Goal: Task Accomplishment & Management: Use online tool/utility

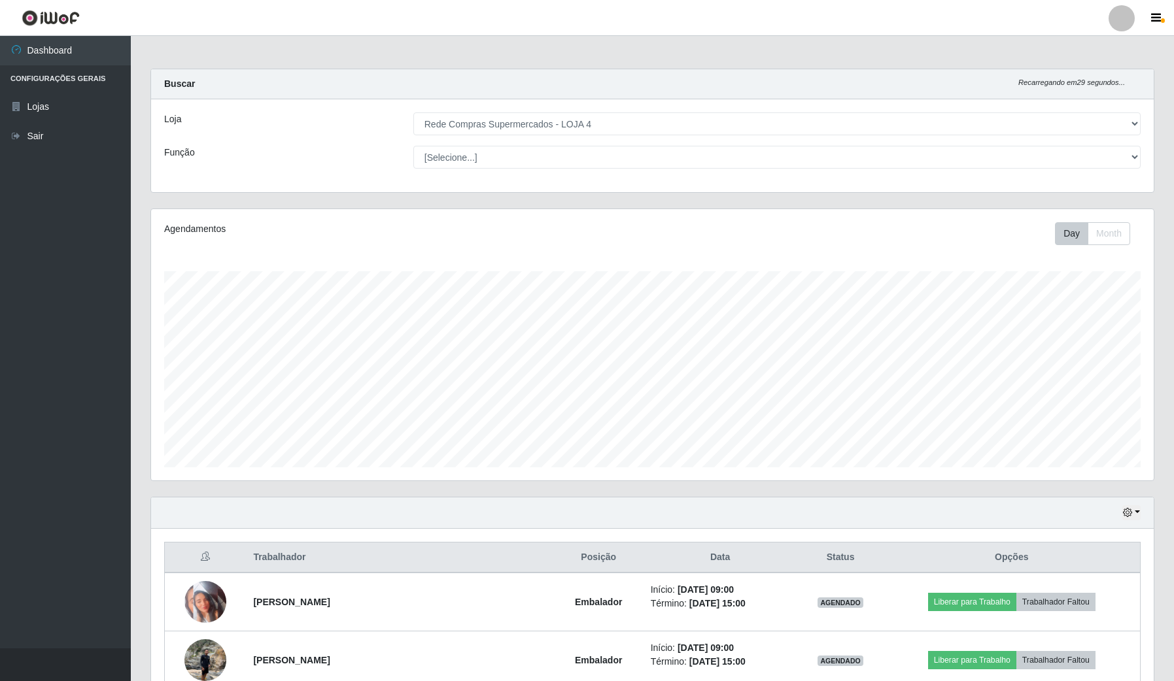
select select "159"
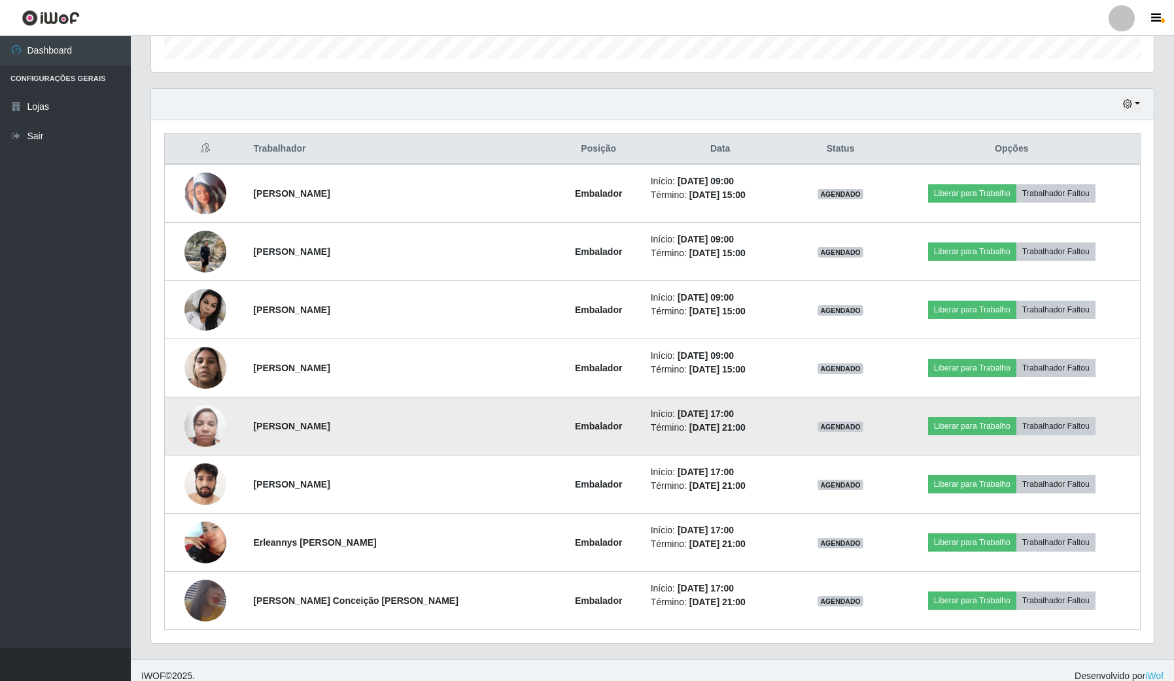
scroll to position [272, 1002]
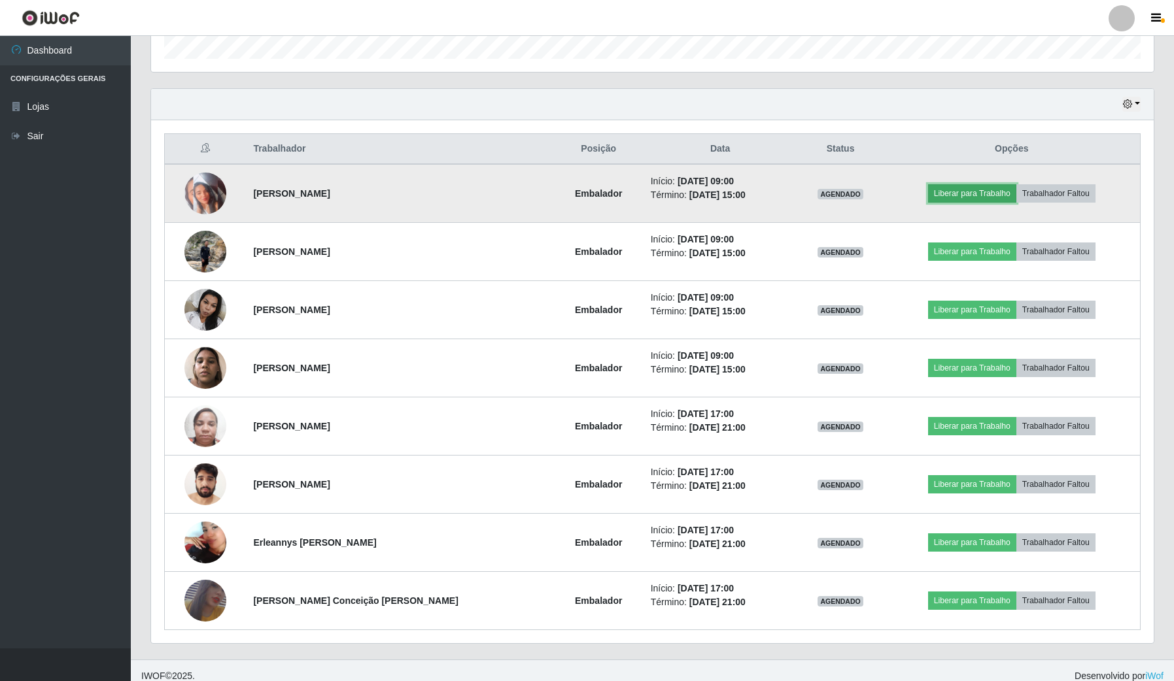
click at [973, 188] on button "Liberar para Trabalho" at bounding box center [972, 193] width 88 height 18
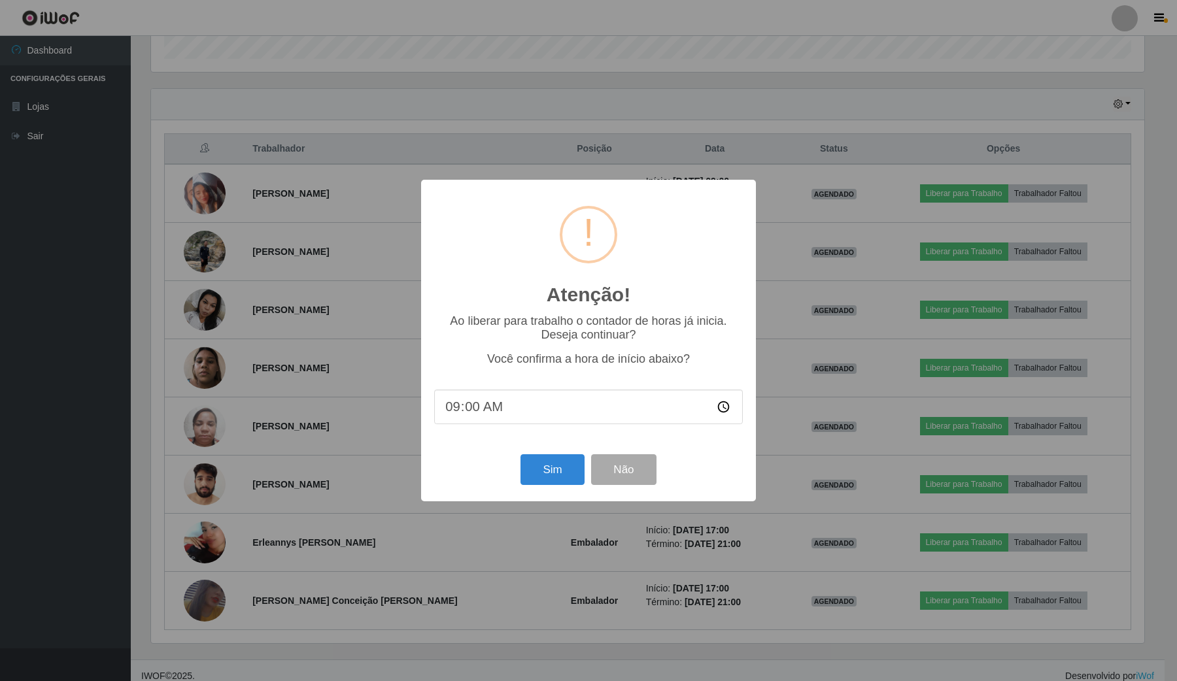
click at [553, 456] on div "Sim Não" at bounding box center [588, 469] width 309 height 37
click at [564, 477] on button "Sim" at bounding box center [552, 469] width 63 height 31
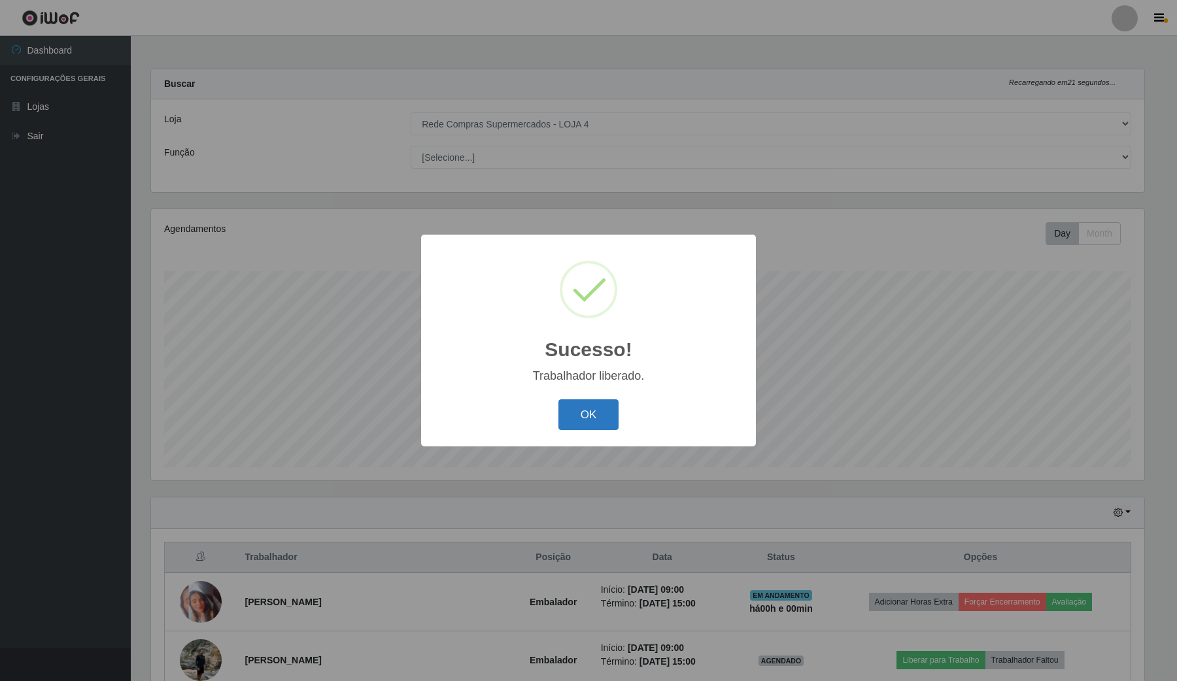
click at [597, 415] on button "OK" at bounding box center [588, 415] width 61 height 31
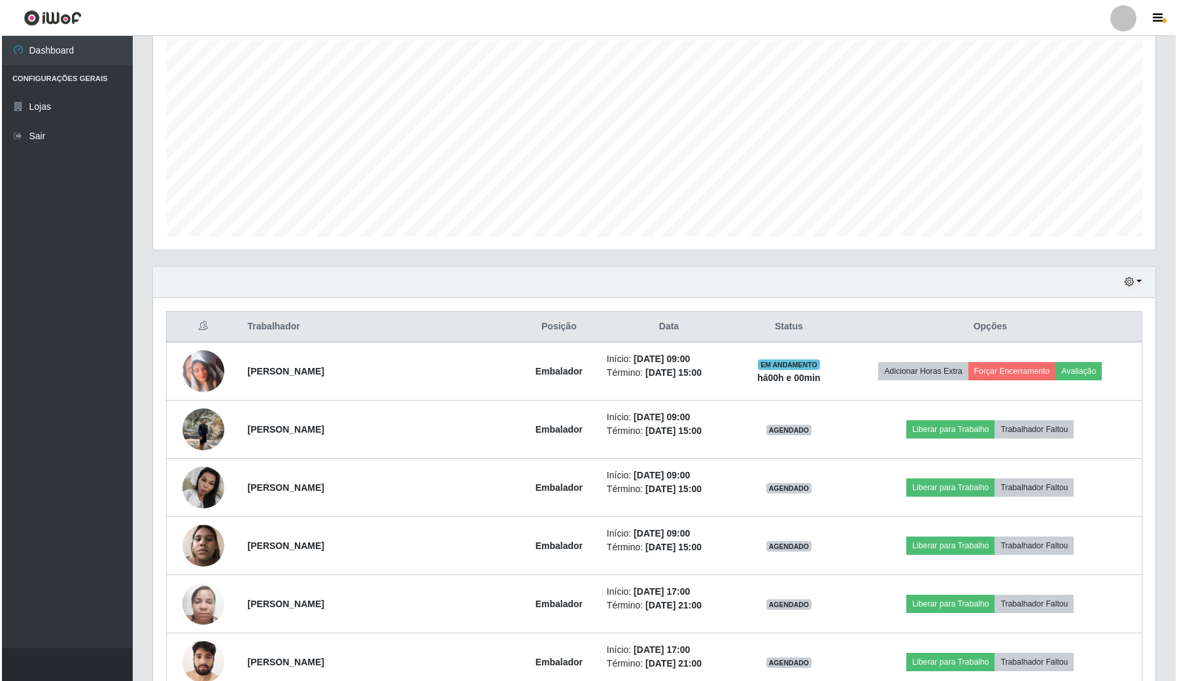
scroll to position [245, 0]
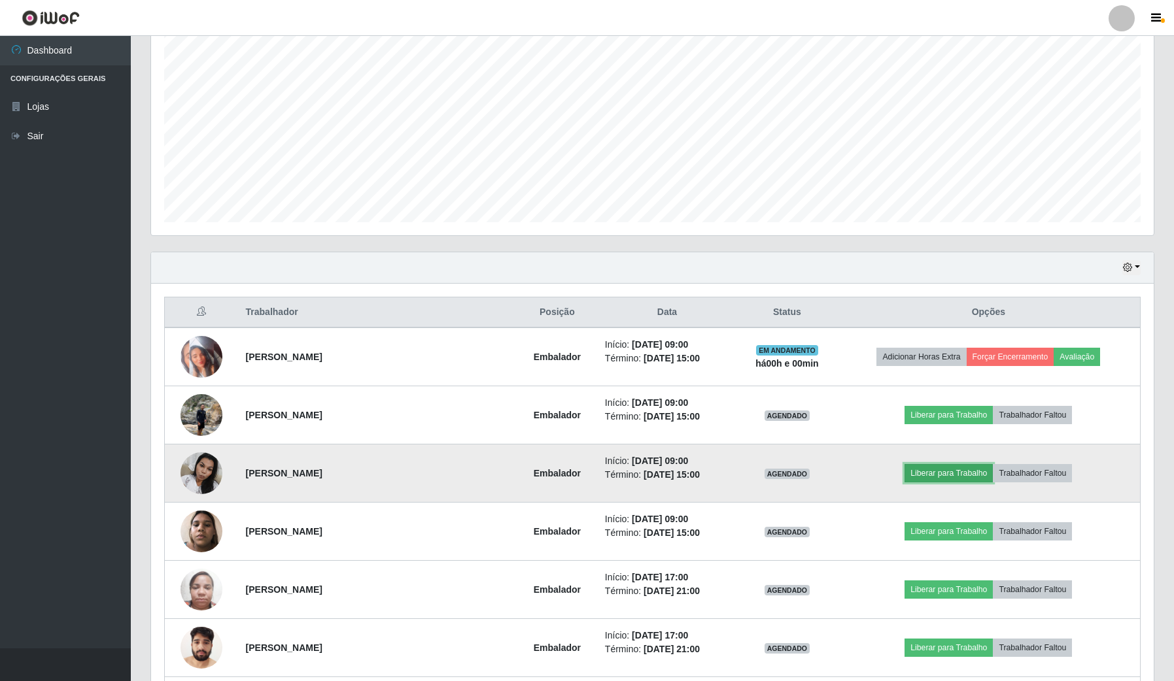
click at [951, 475] on button "Liberar para Trabalho" at bounding box center [948, 473] width 88 height 18
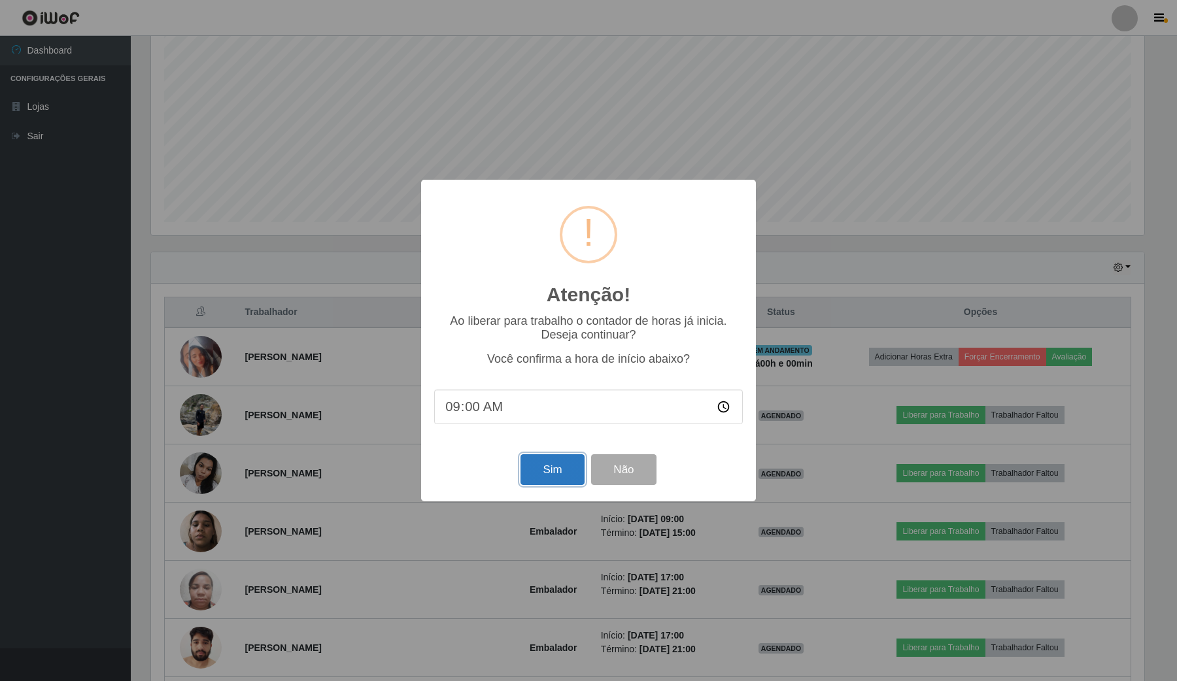
click at [527, 458] on button "Sim" at bounding box center [552, 469] width 63 height 31
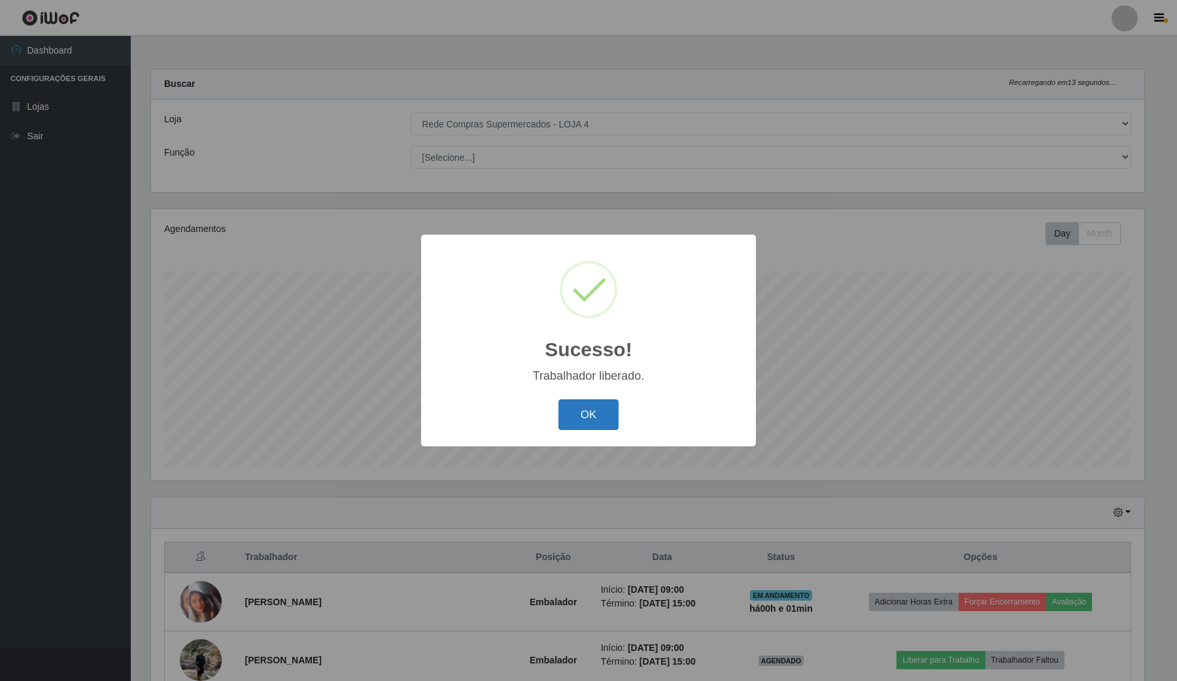
click at [584, 415] on button "OK" at bounding box center [588, 415] width 61 height 31
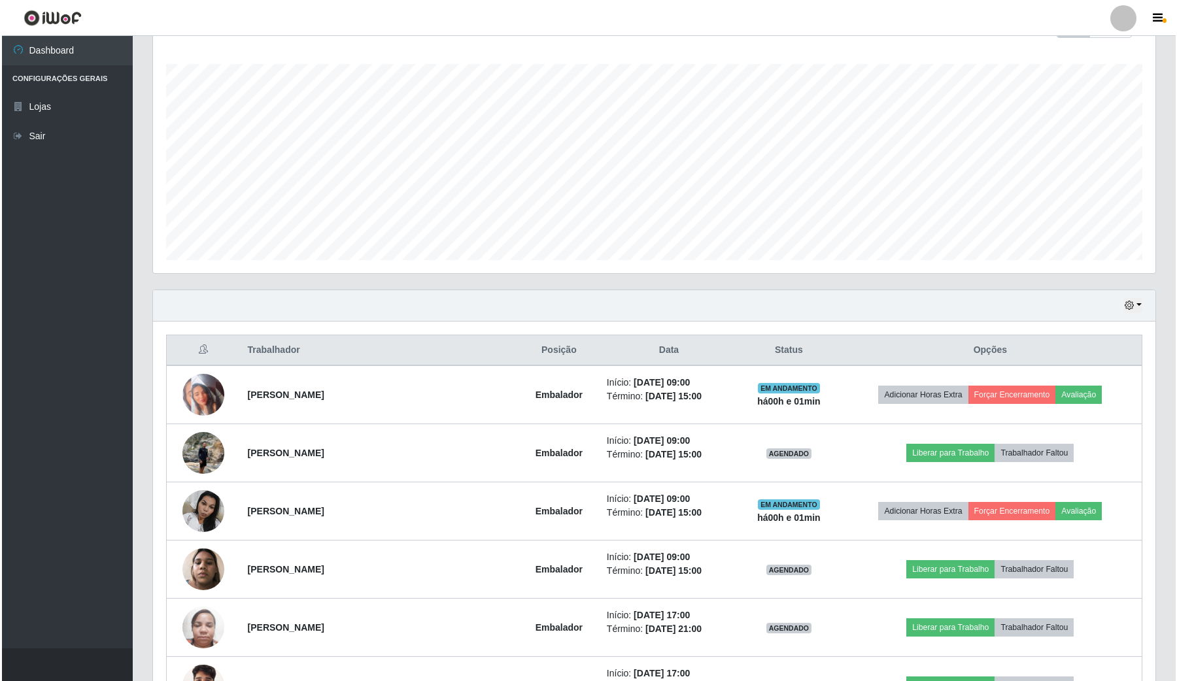
scroll to position [409, 0]
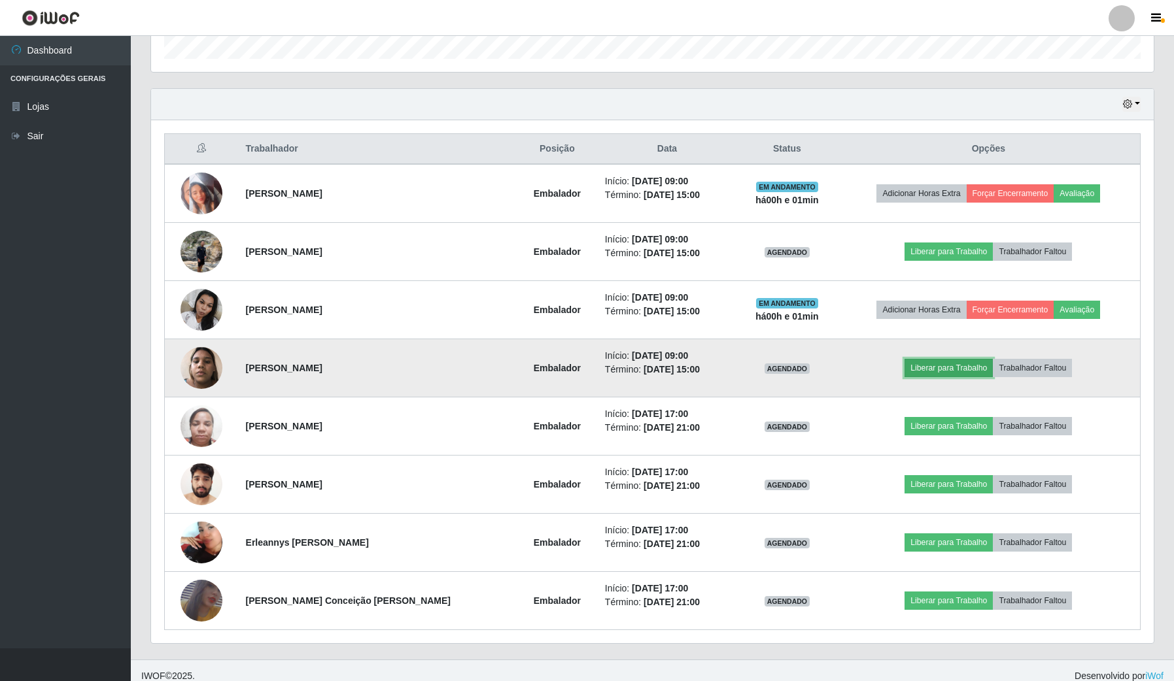
click at [935, 369] on button "Liberar para Trabalho" at bounding box center [948, 368] width 88 height 18
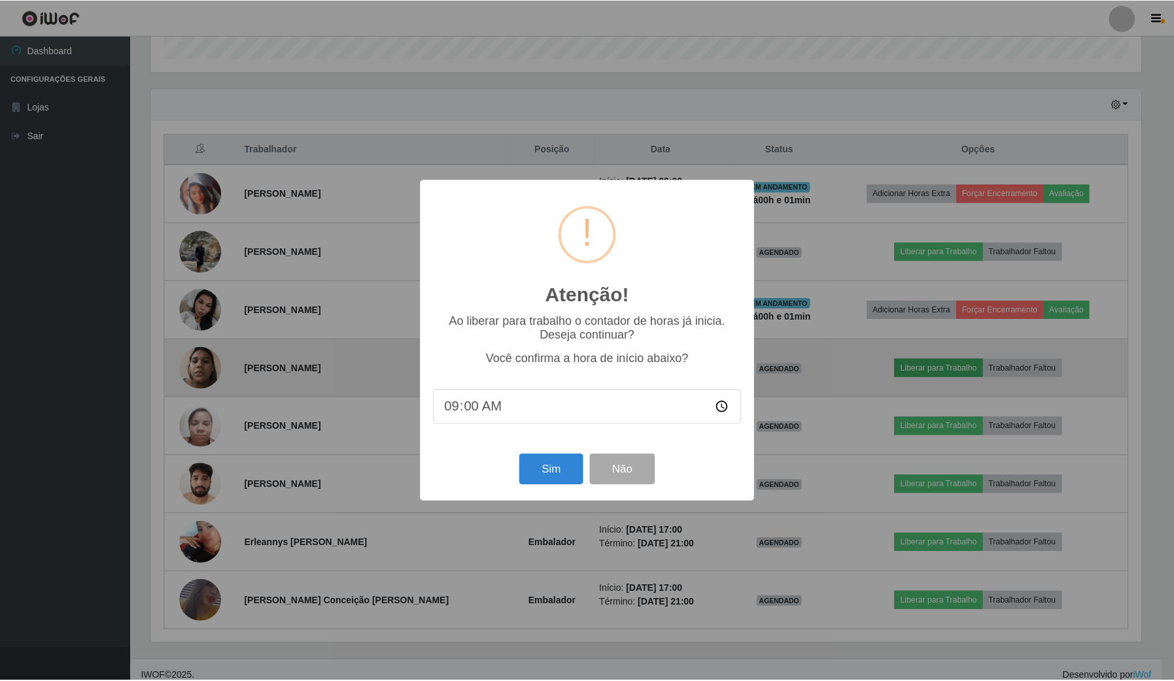
scroll to position [272, 993]
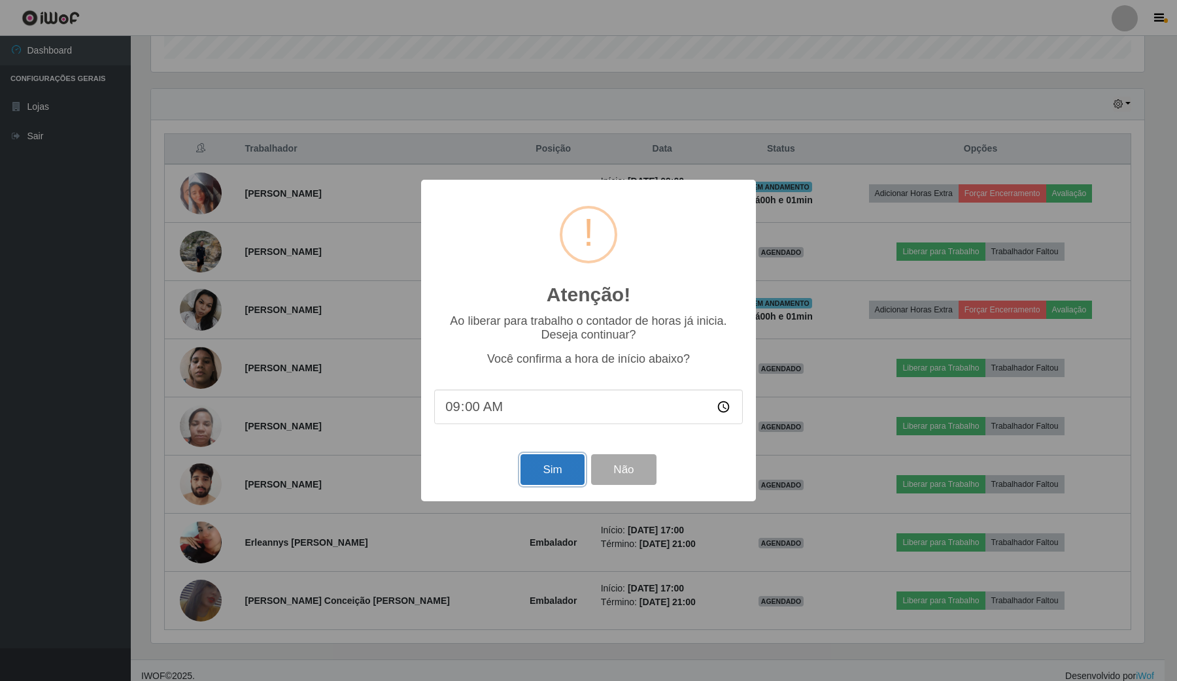
click at [551, 469] on button "Sim" at bounding box center [552, 469] width 63 height 31
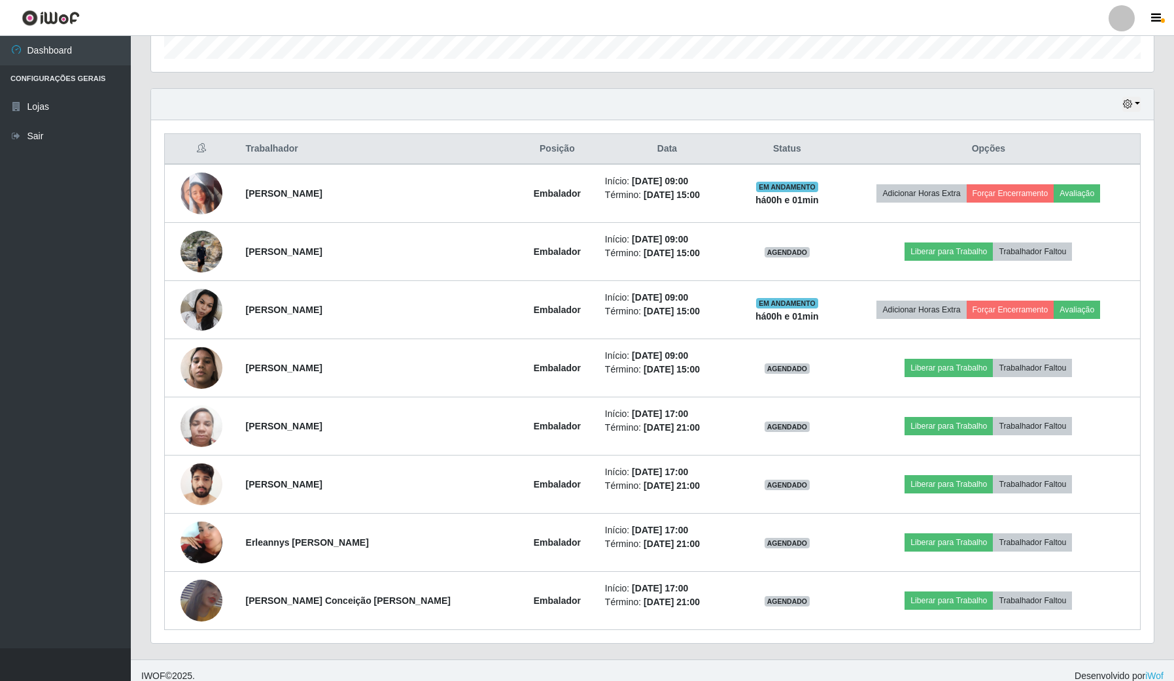
scroll to position [0, 0]
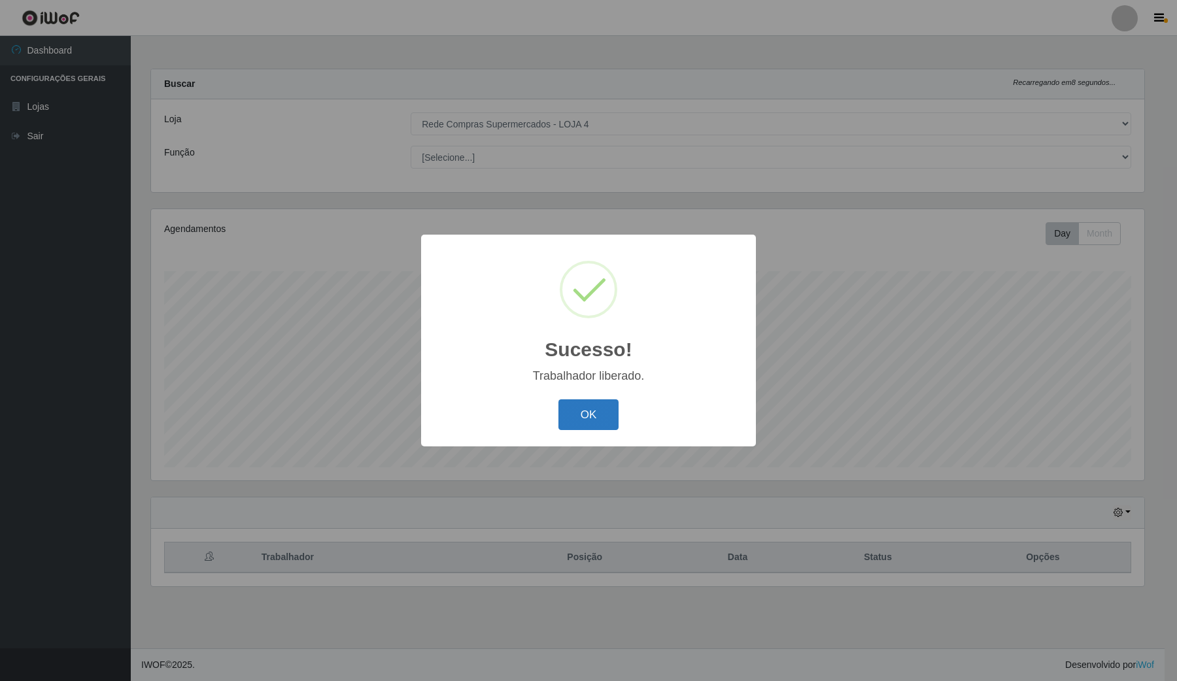
click at [583, 415] on button "OK" at bounding box center [588, 415] width 61 height 31
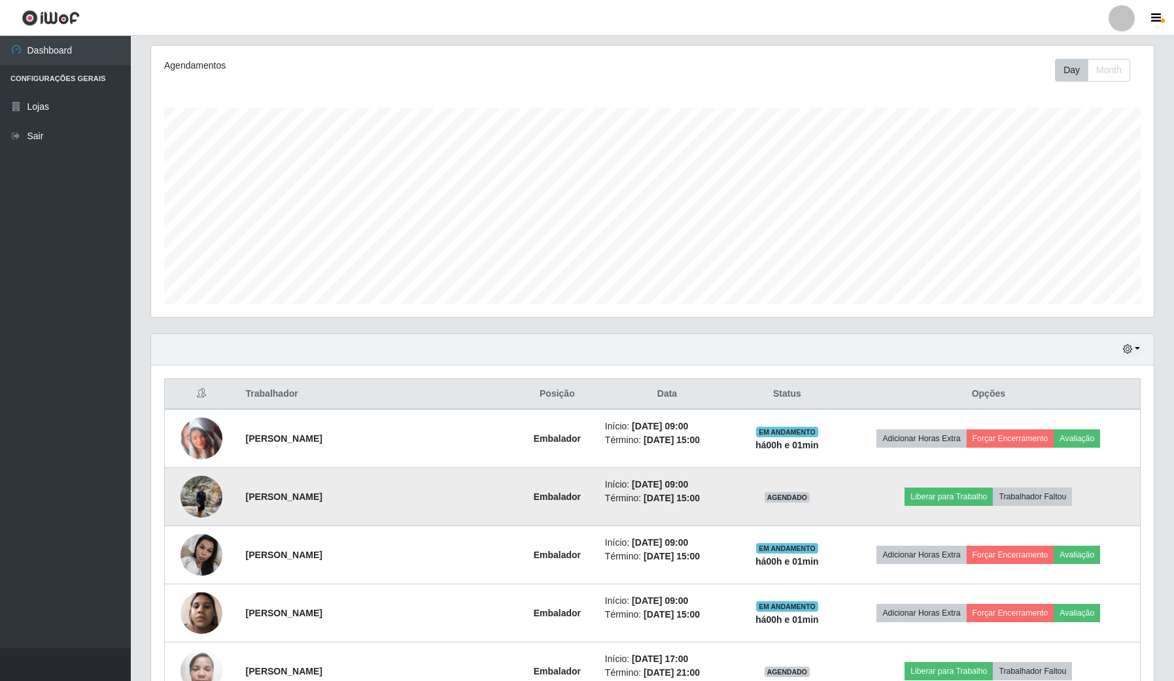
click at [199, 505] on img at bounding box center [201, 497] width 42 height 56
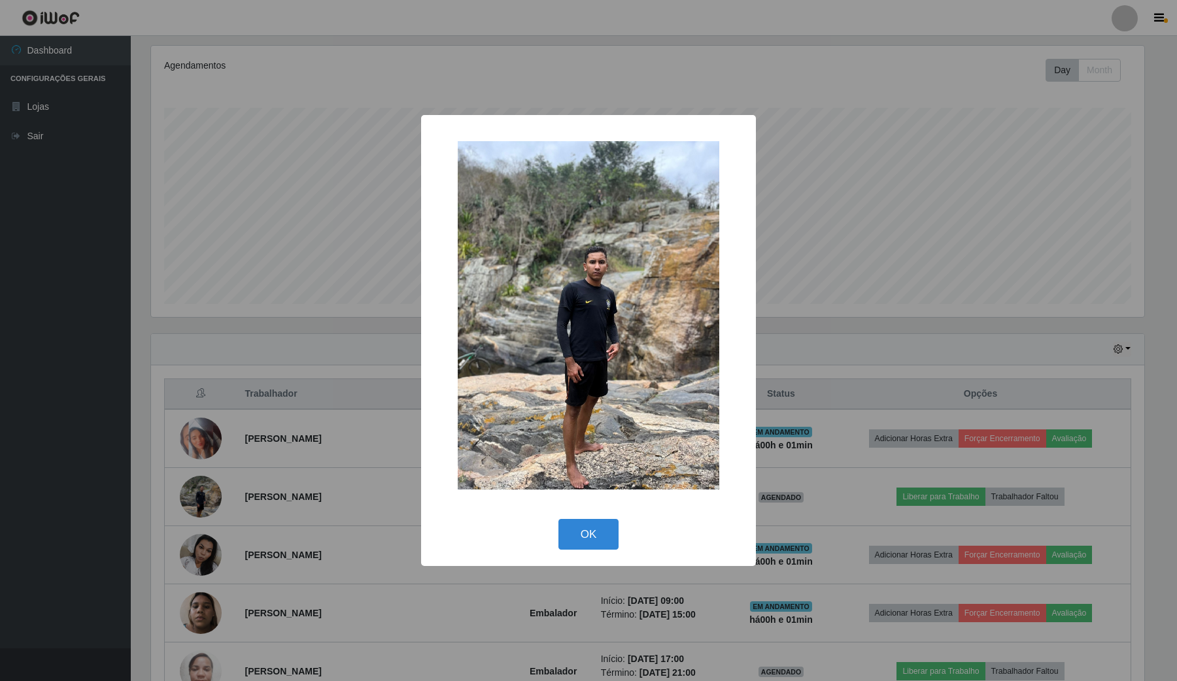
click at [139, 500] on div "× OK Cancel" at bounding box center [588, 340] width 1177 height 681
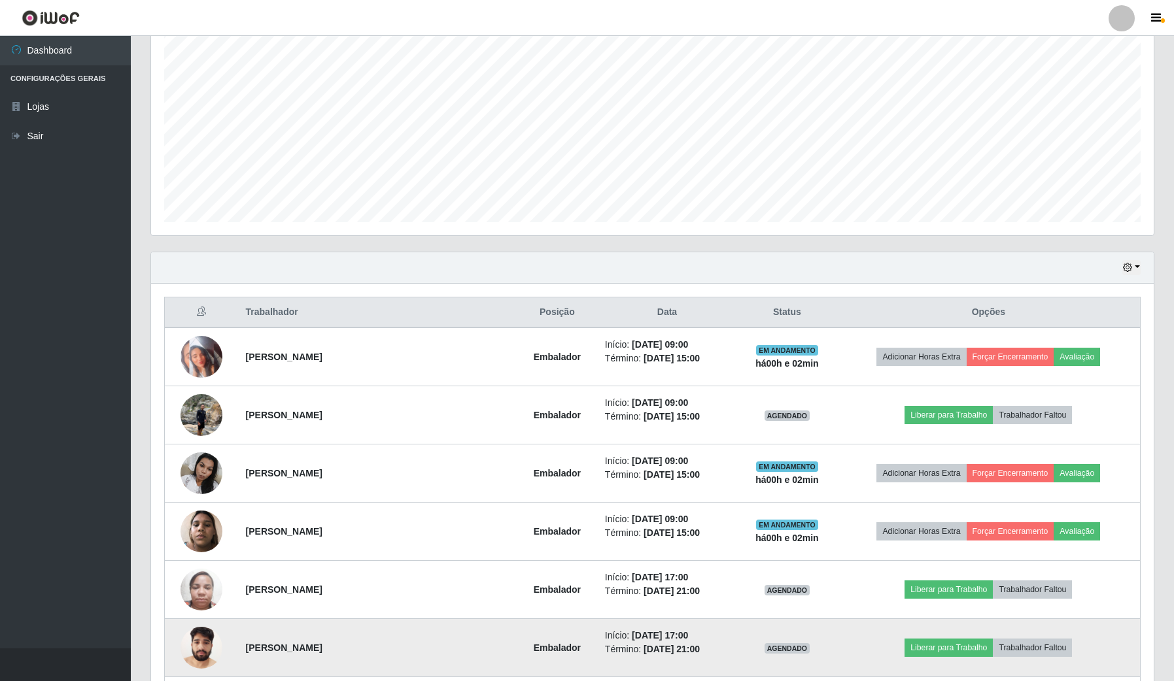
click at [204, 655] on img at bounding box center [201, 648] width 42 height 56
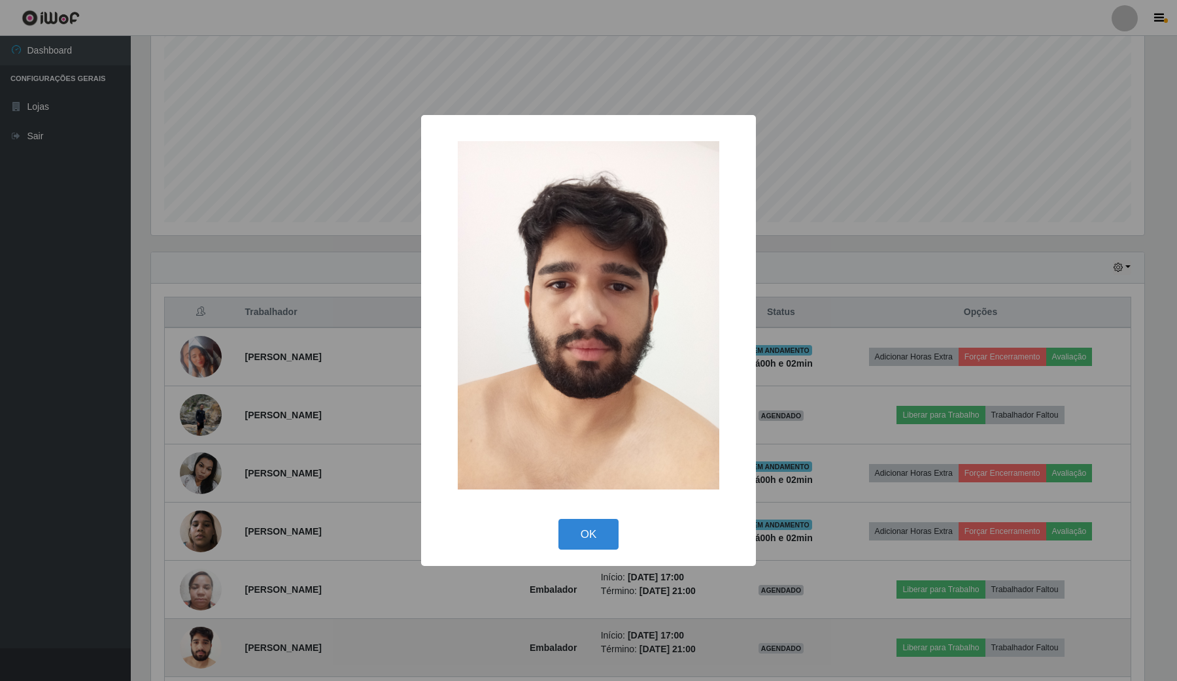
click at [204, 655] on div "× OK Cancel" at bounding box center [588, 340] width 1177 height 681
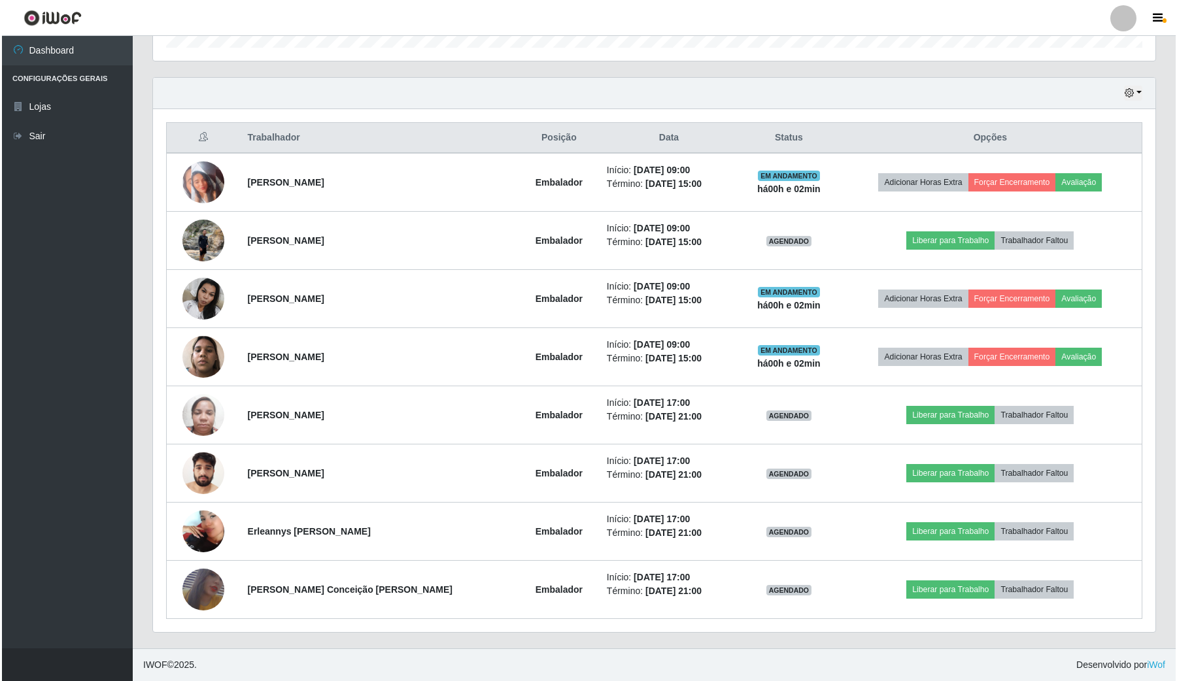
scroll to position [422, 0]
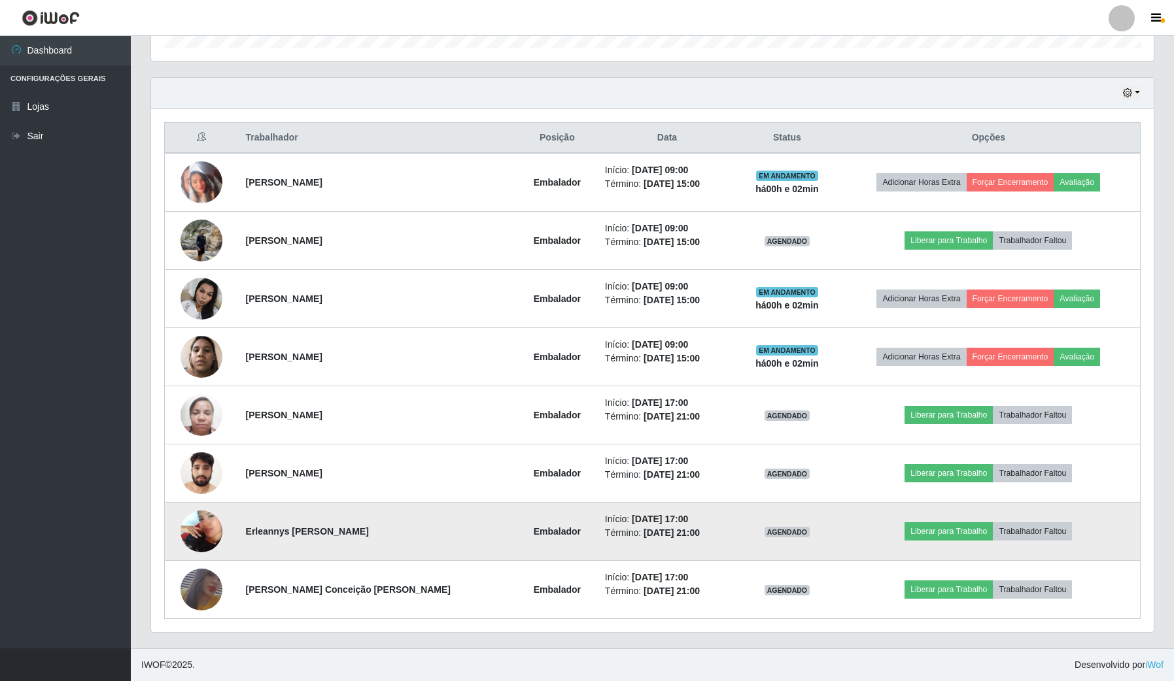
click at [223, 524] on td at bounding box center [201, 532] width 73 height 58
click at [207, 530] on img at bounding box center [201, 531] width 42 height 75
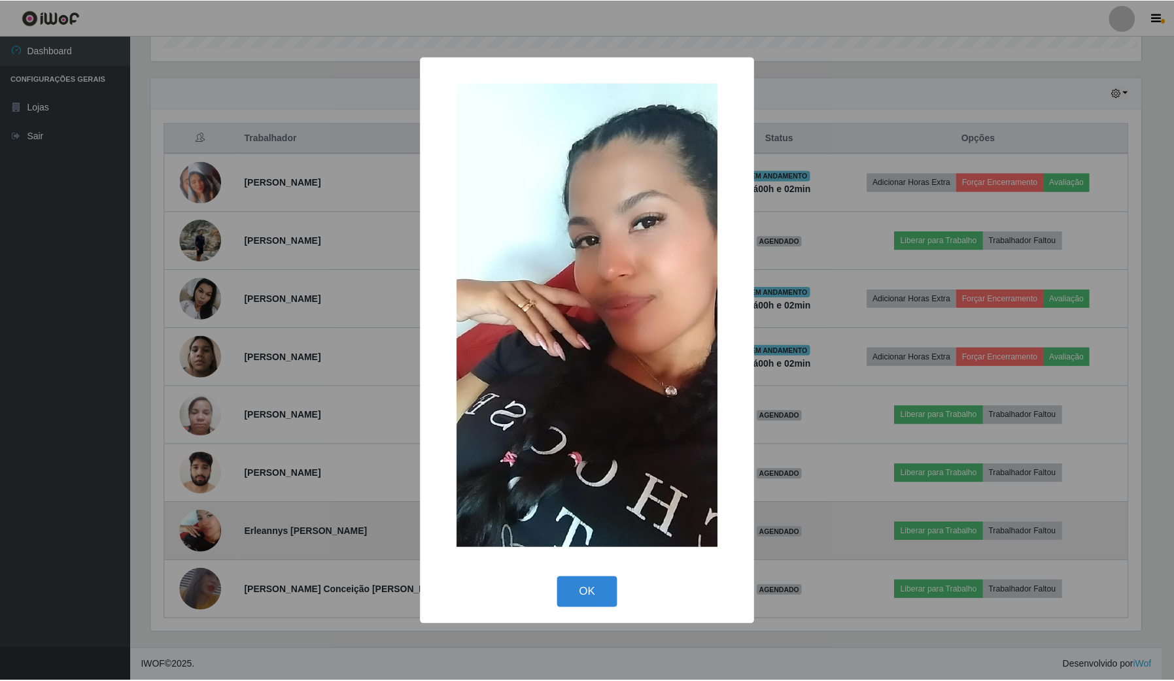
scroll to position [272, 993]
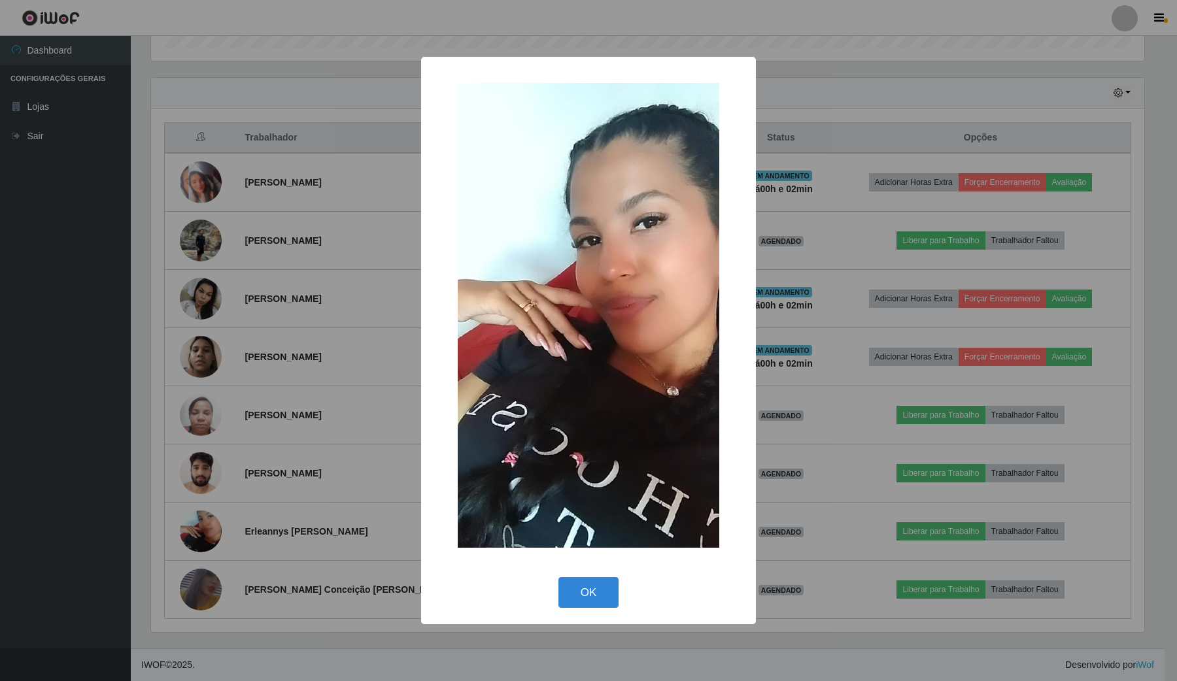
click at [209, 596] on div "× OK Cancel" at bounding box center [588, 340] width 1177 height 681
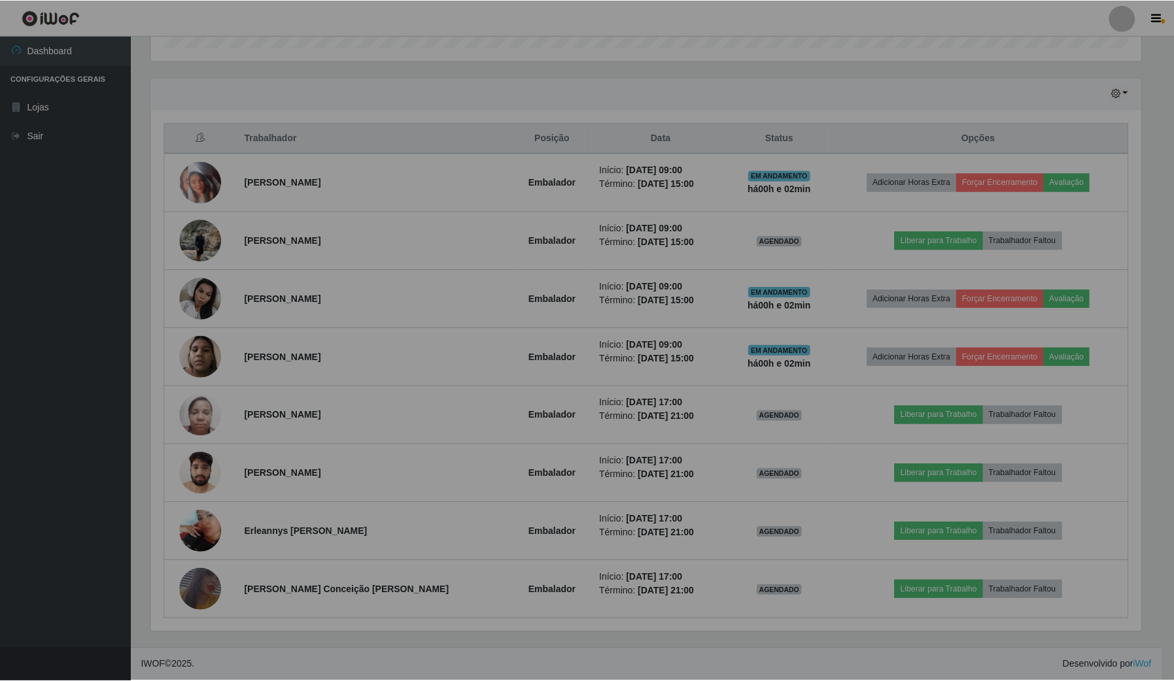
scroll to position [272, 1002]
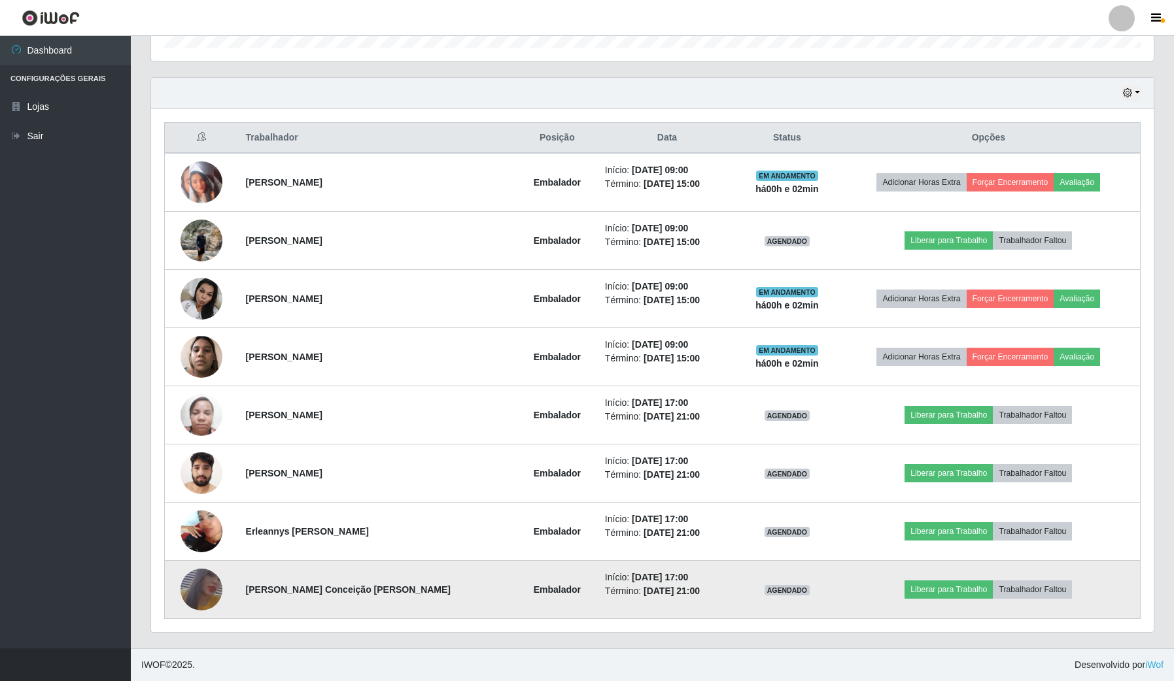
click at [209, 597] on img at bounding box center [201, 590] width 42 height 61
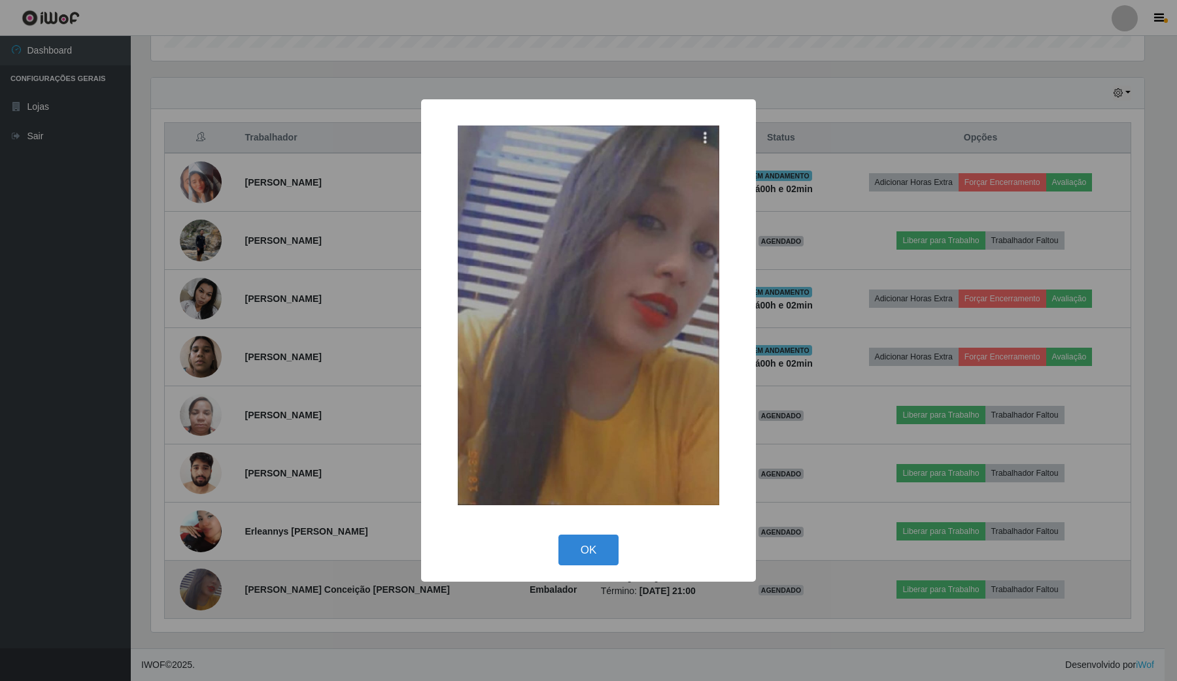
click at [209, 597] on div "× OK Cancel" at bounding box center [588, 340] width 1177 height 681
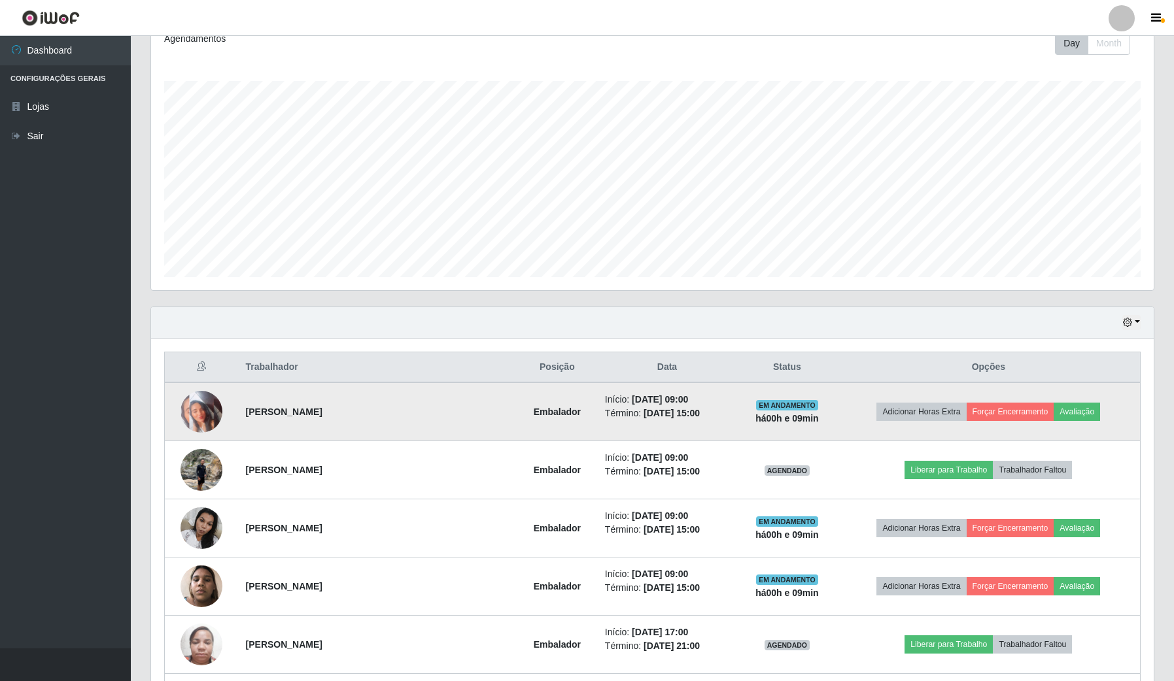
scroll to position [341, 0]
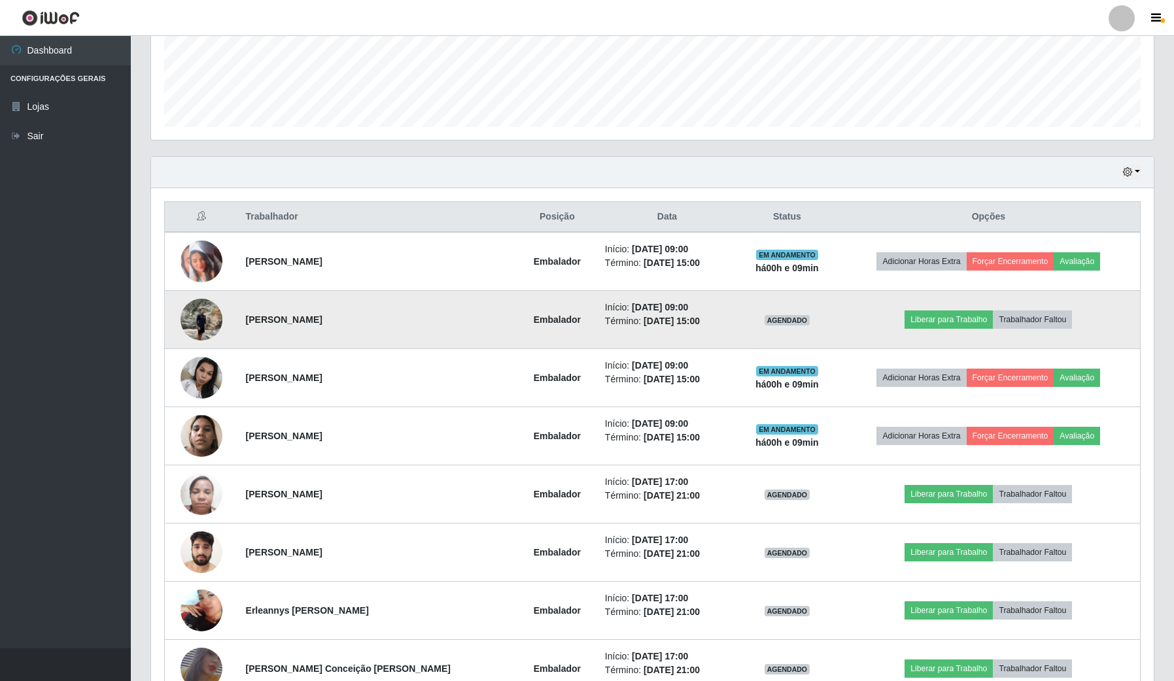
click at [927, 311] on td "Liberar para Trabalho Trabalhador Faltou" at bounding box center [988, 320] width 303 height 58
click at [934, 324] on button "Liberar para Trabalho" at bounding box center [948, 320] width 88 height 18
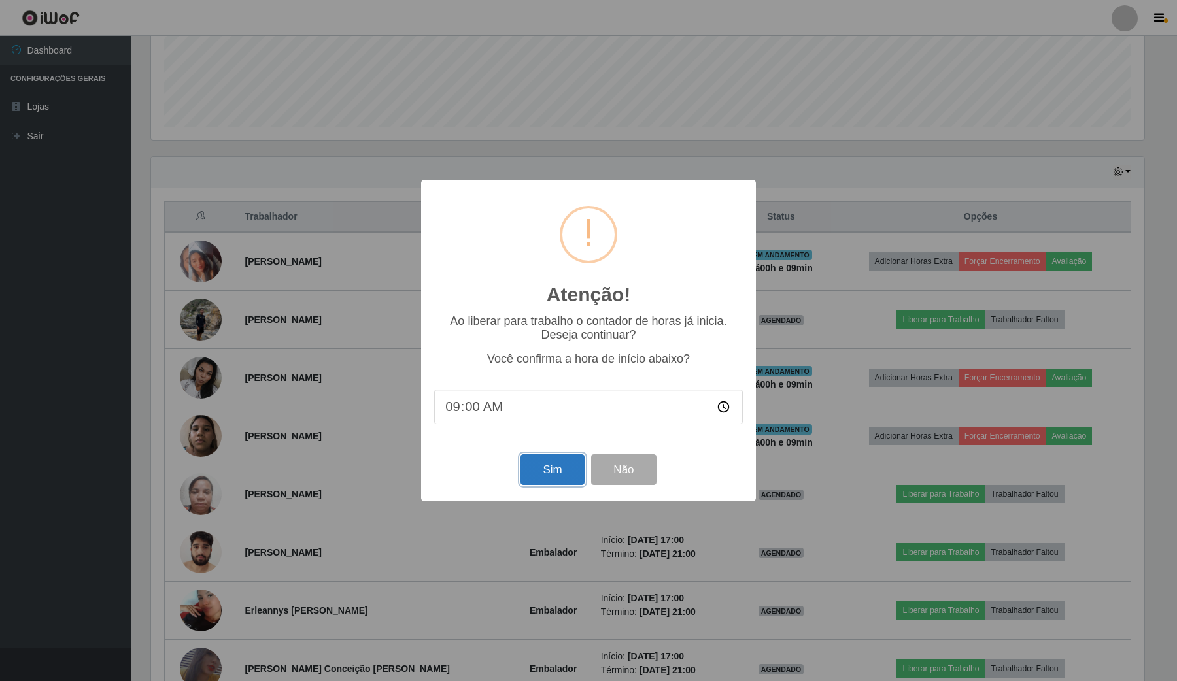
click at [548, 473] on button "Sim" at bounding box center [552, 469] width 63 height 31
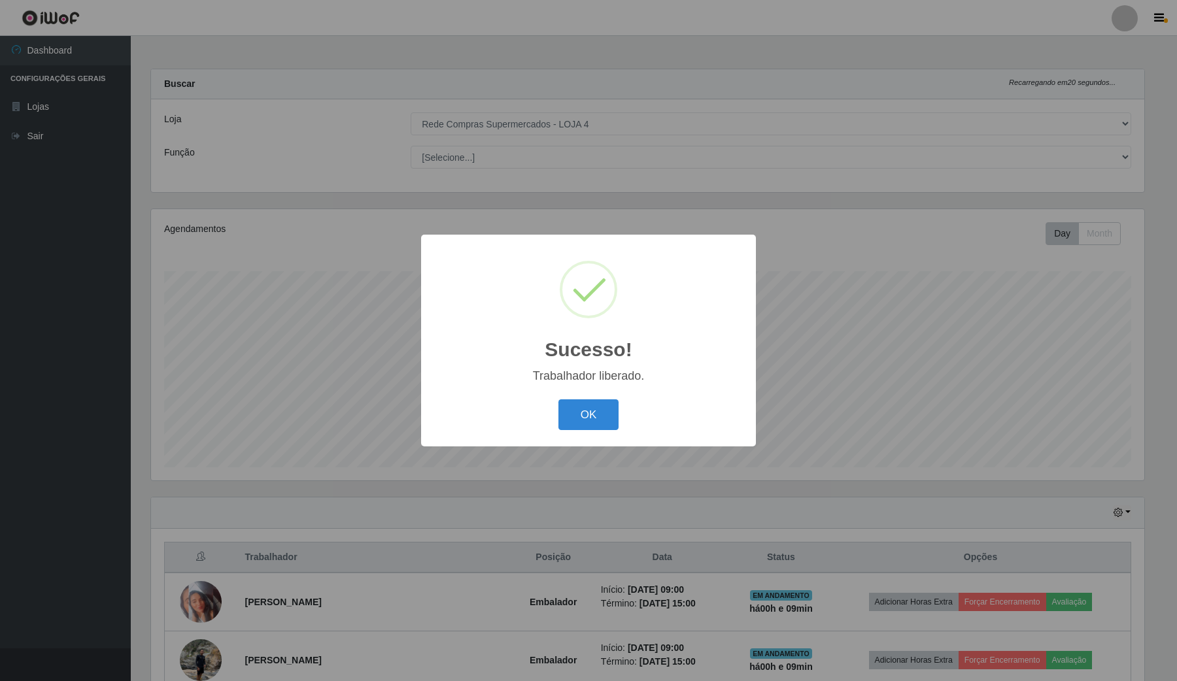
drag, startPoint x: 579, startPoint y: 401, endPoint x: 357, endPoint y: 531, distance: 257.1
click at [574, 400] on button "OK" at bounding box center [588, 415] width 61 height 31
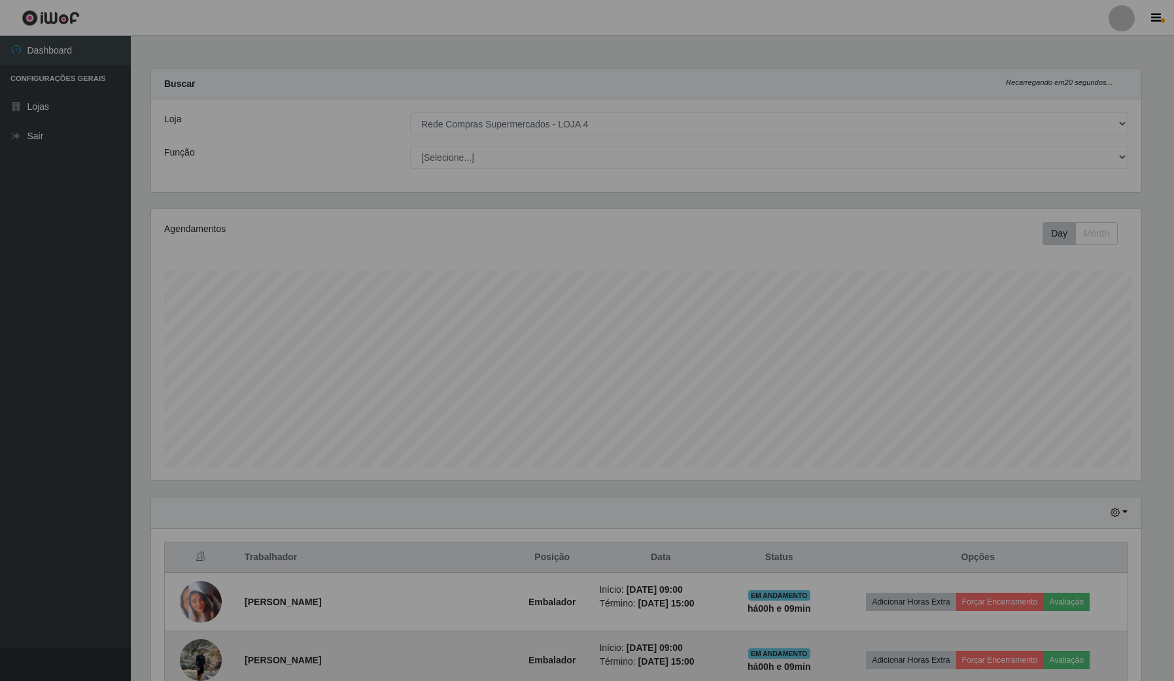
scroll to position [272, 1002]
